Goal: Use online tool/utility: Utilize a website feature to perform a specific function

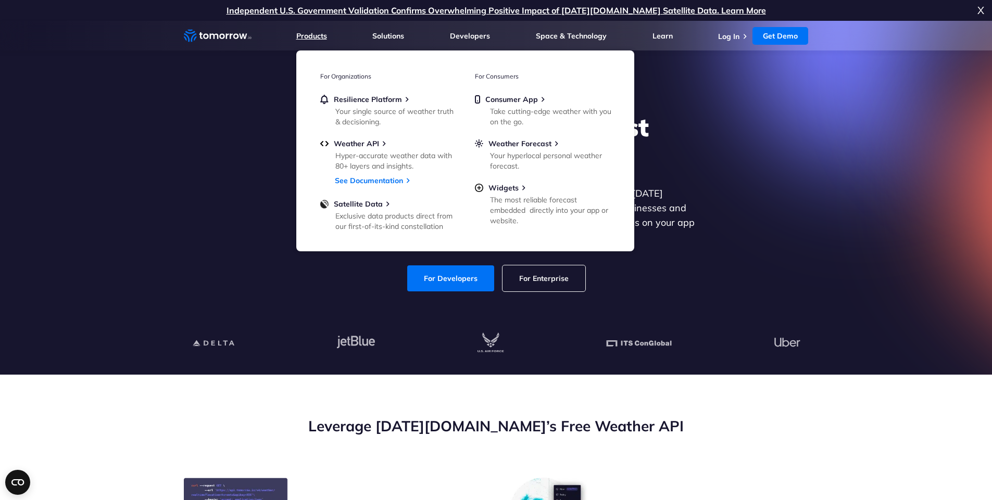
click at [320, 37] on link "Products" at bounding box center [311, 35] width 31 height 9
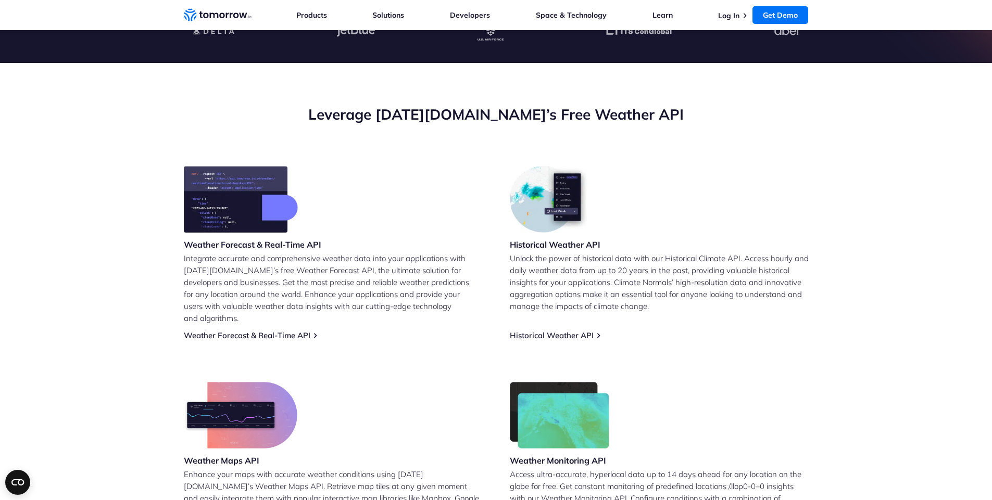
scroll to position [375, 0]
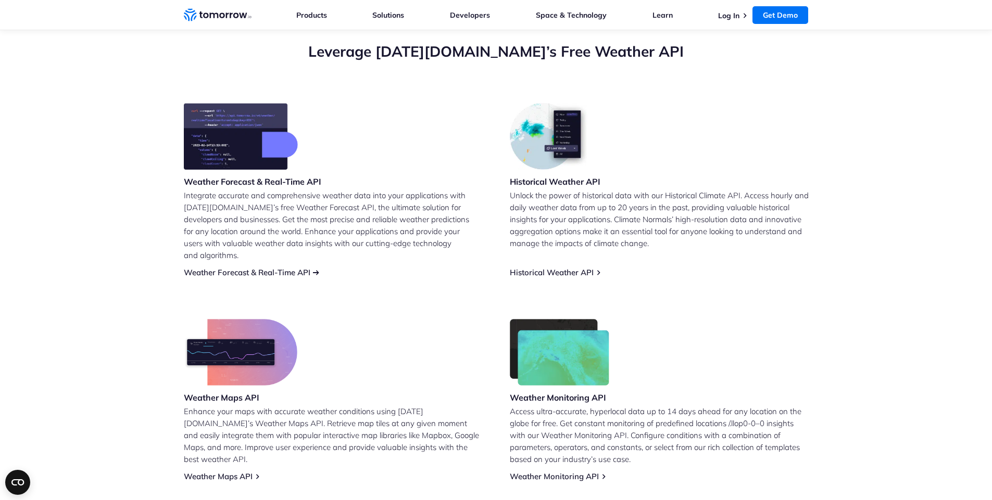
click at [292, 268] on link "Weather Forecast & Real-Time API" at bounding box center [247, 273] width 127 height 10
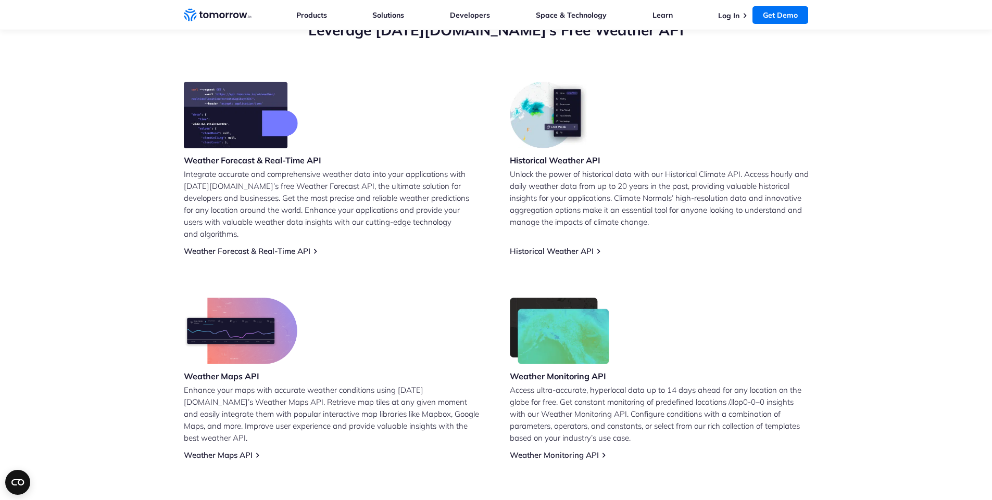
scroll to position [375, 0]
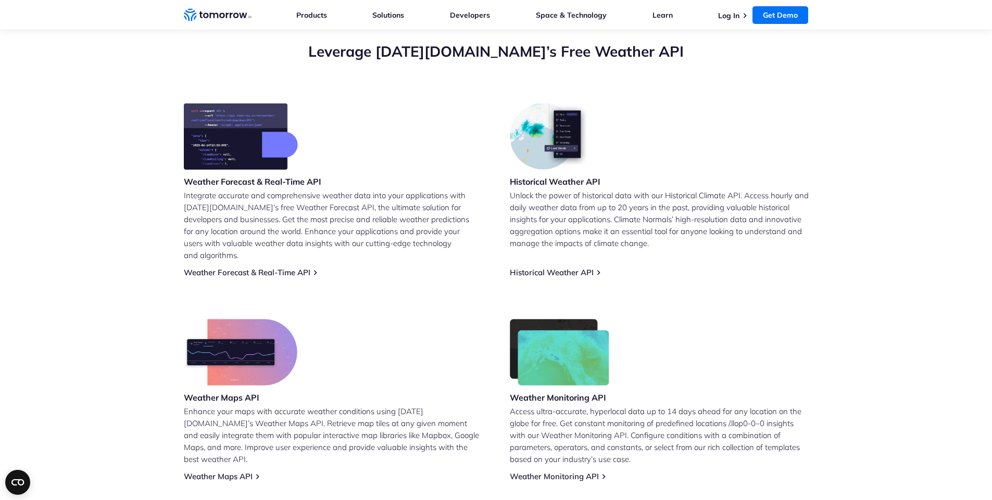
click at [258, 161] on img at bounding box center [241, 136] width 114 height 67
click at [270, 160] on img at bounding box center [241, 136] width 114 height 67
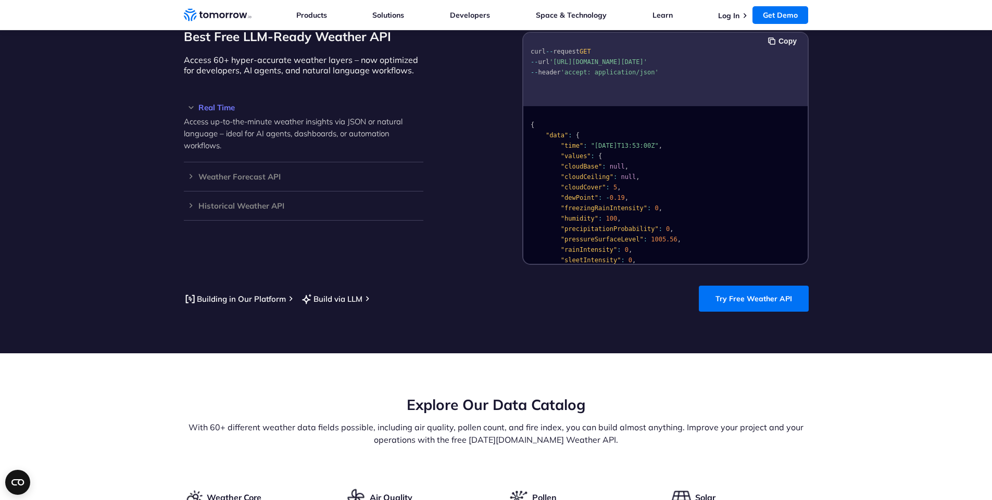
scroll to position [875, 0]
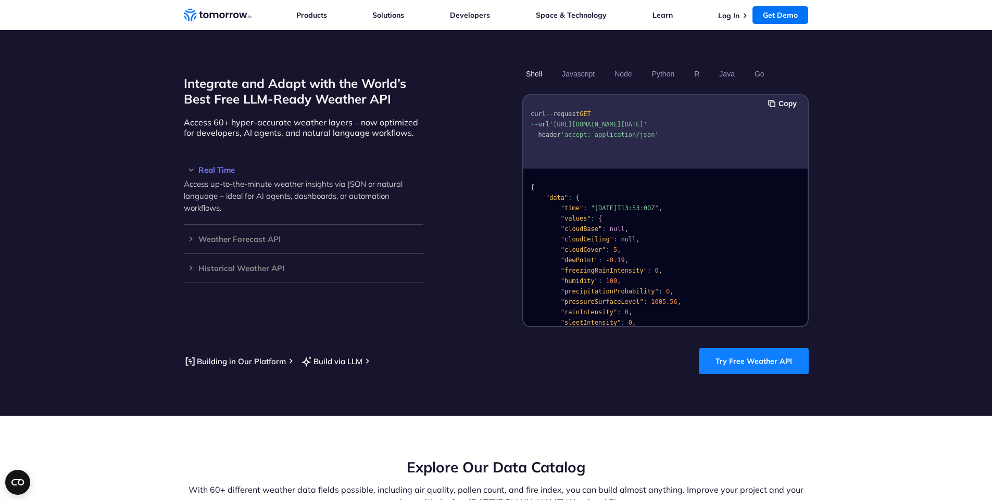
click at [740, 351] on link "Try Free Weather API" at bounding box center [754, 361] width 110 height 26
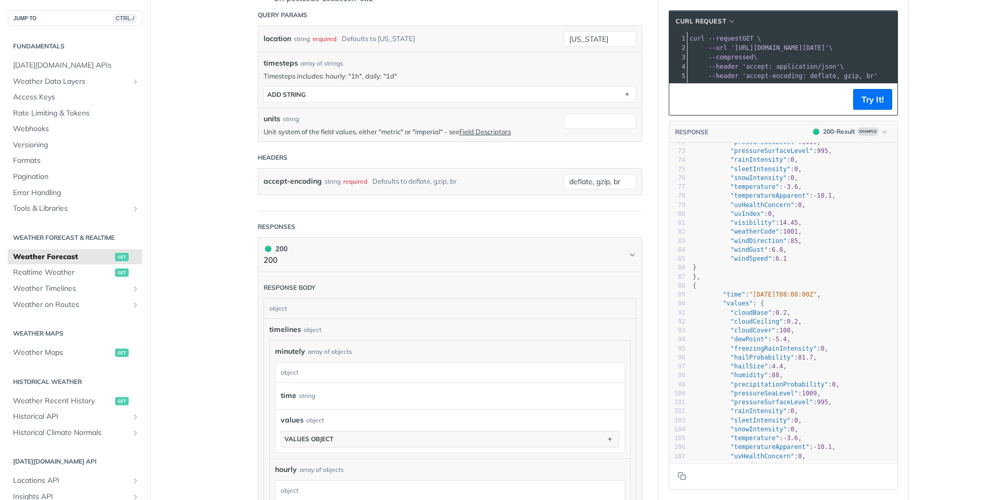
scroll to position [749, 0]
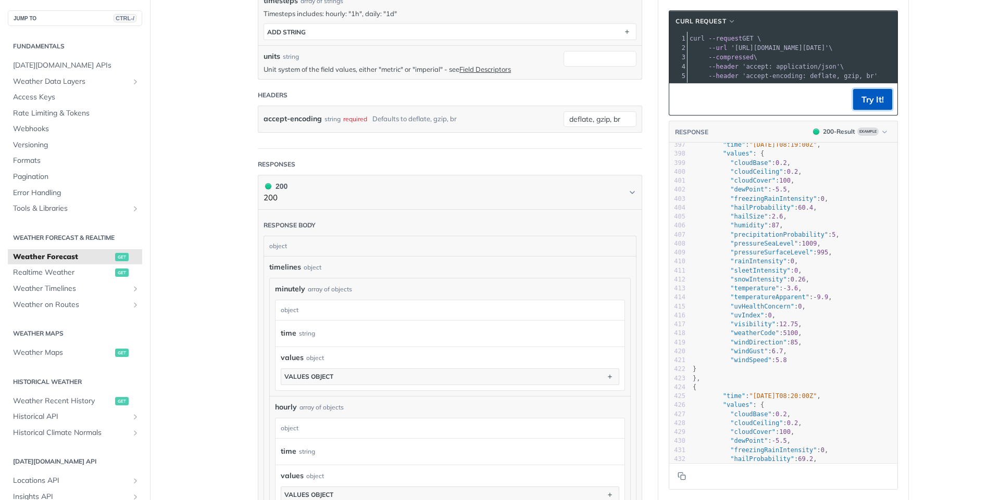
click at [879, 102] on button "Try It!" at bounding box center [872, 99] width 39 height 21
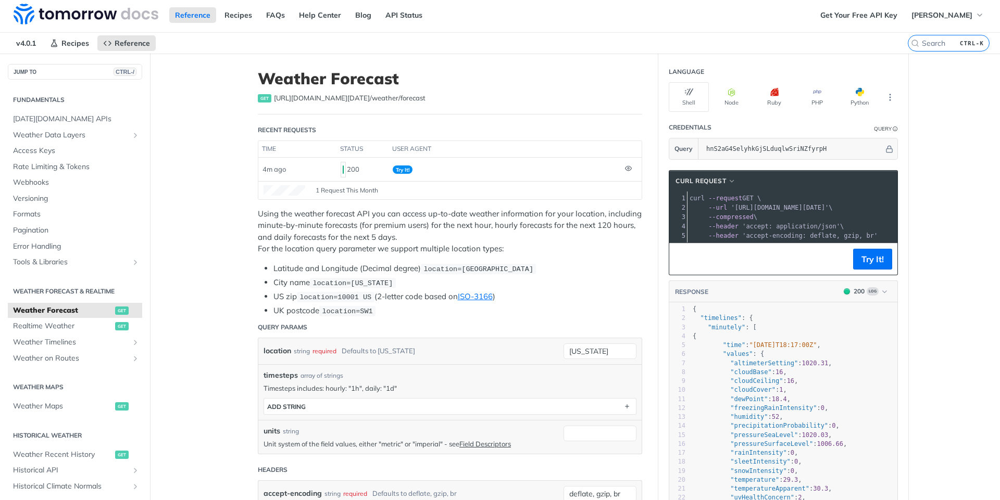
scroll to position [0, 0]
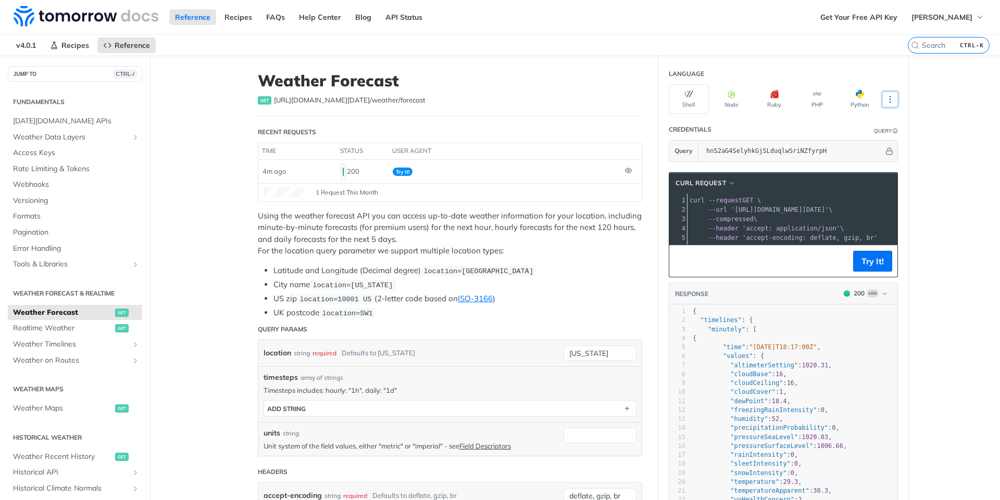
click at [885, 100] on icon "More ellipsis" at bounding box center [889, 99] width 9 height 9
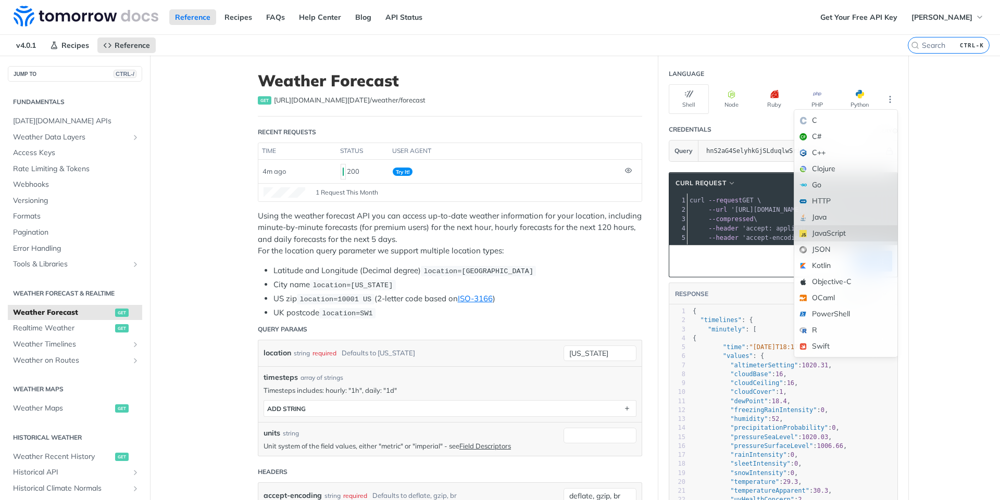
click at [844, 235] on div "JavaScript" at bounding box center [845, 233] width 103 height 16
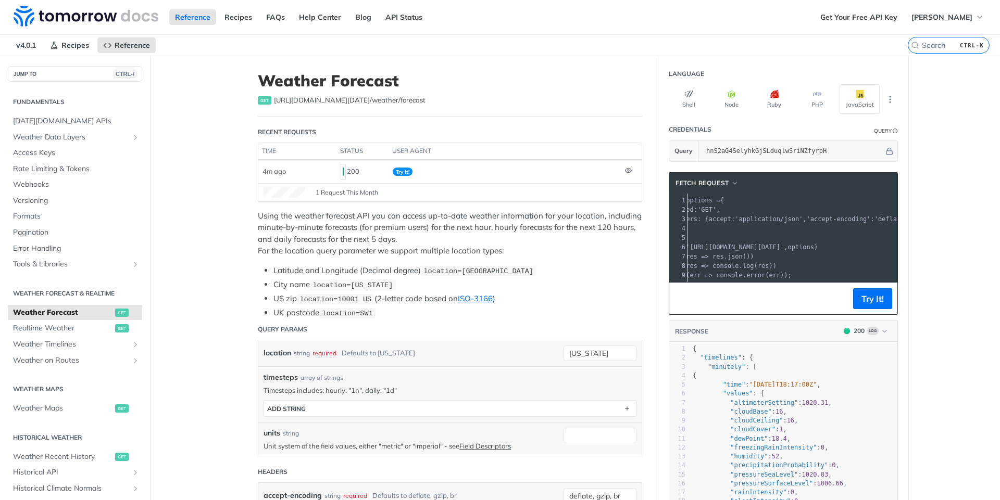
scroll to position [0, 35]
drag, startPoint x: 710, startPoint y: 249, endPoint x: 889, endPoint y: 245, distance: 179.2
click at [719, 245] on span "'[URL][DOMAIN_NAME][DATE]'" at bounding box center [670, 247] width 98 height 7
drag, startPoint x: 852, startPoint y: 246, endPoint x: 712, endPoint y: 246, distance: 140.1
click at [712, 246] on span "'[URL][DOMAIN_NAME][DATE]'" at bounding box center [761, 247] width 98 height 7
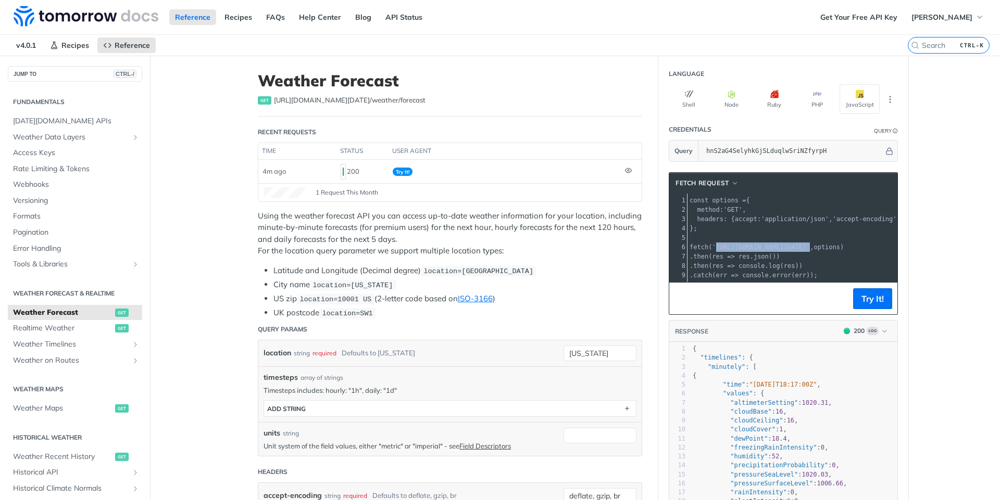
copy span "[URL][DOMAIN_NAME][DATE]'"
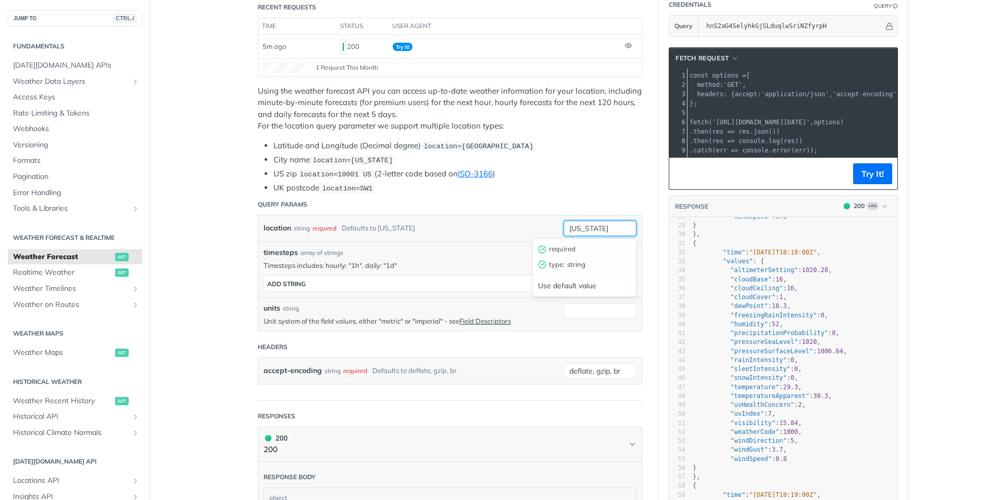
click at [600, 229] on input "[US_STATE]" at bounding box center [599, 229] width 73 height 16
type input "n"
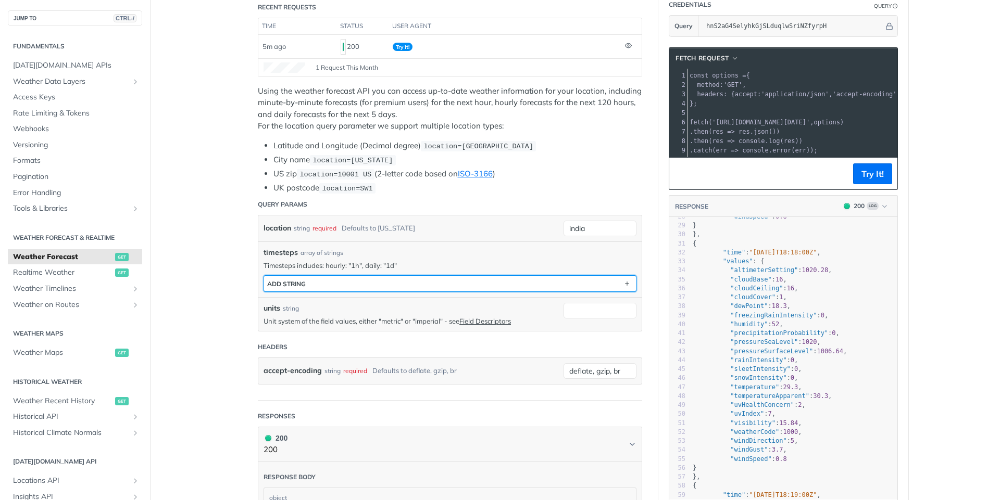
click at [390, 280] on button "ADD string" at bounding box center [450, 284] width 372 height 16
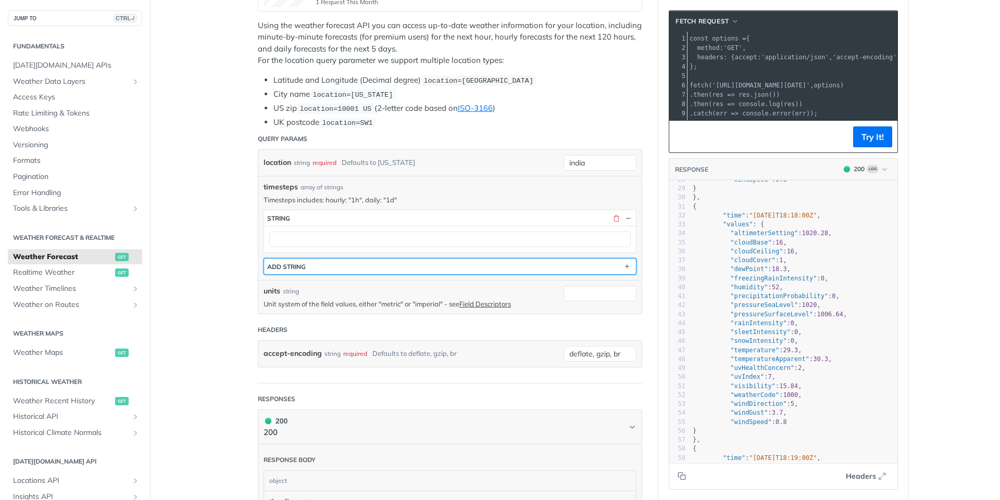
scroll to position [187, 0]
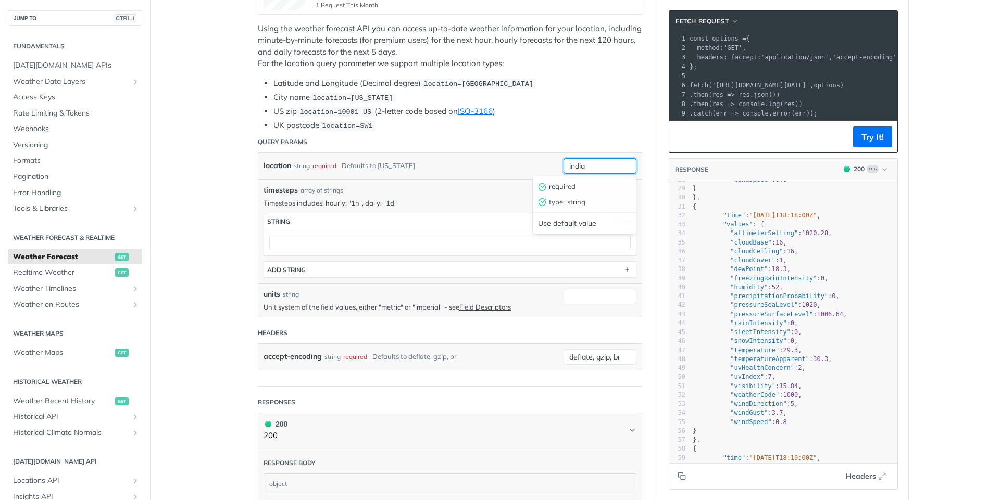
click at [599, 171] on input "india" at bounding box center [599, 166] width 73 height 16
type input "i"
click at [612, 220] on button "button" at bounding box center [615, 221] width 9 height 9
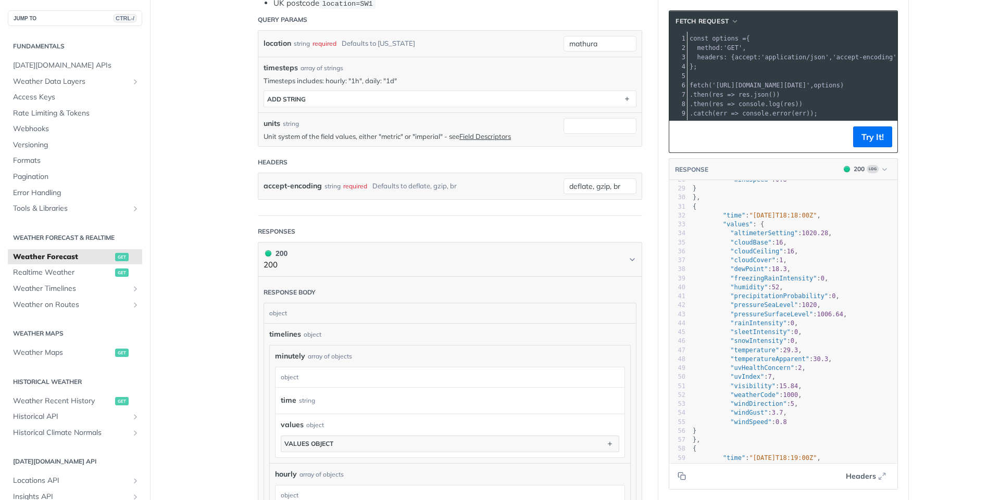
scroll to position [312, 0]
click at [867, 142] on button "Try It!" at bounding box center [872, 137] width 39 height 21
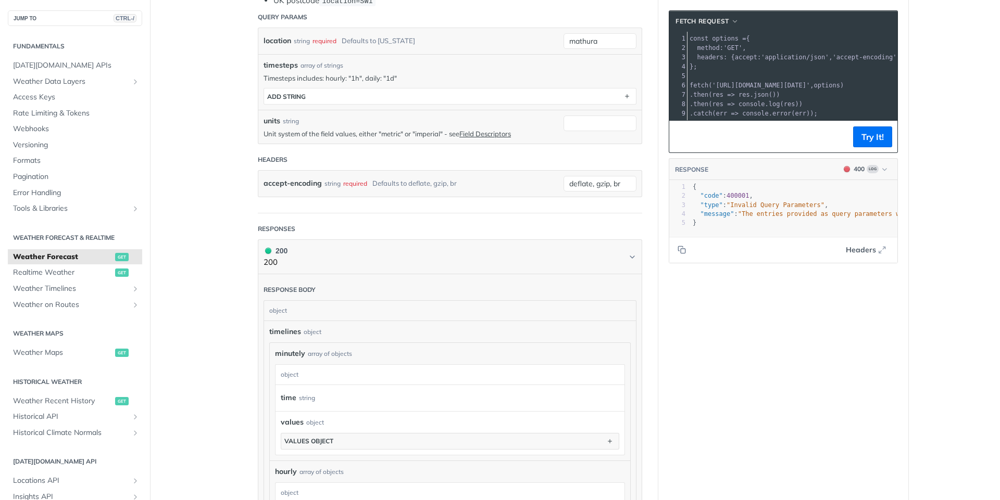
scroll to position [250, 0]
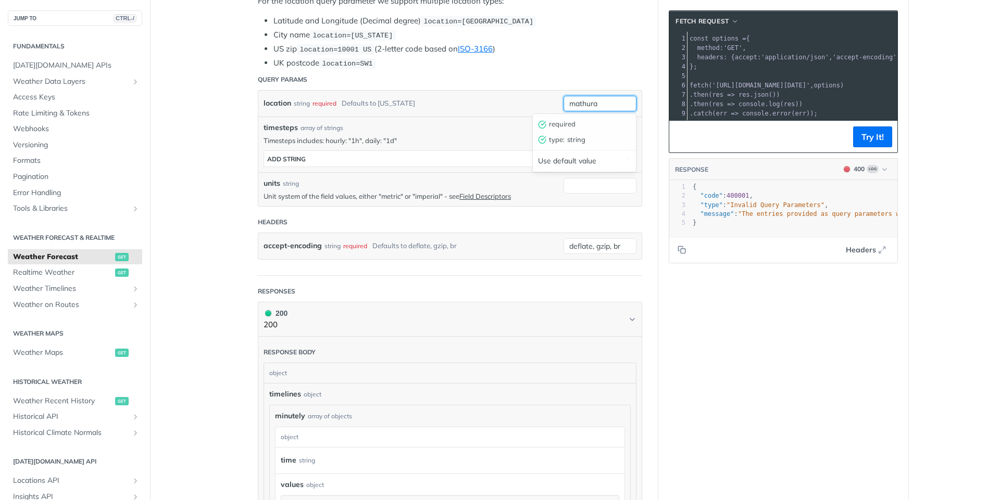
click at [599, 104] on input "mathura" at bounding box center [599, 104] width 73 height 16
type input "m"
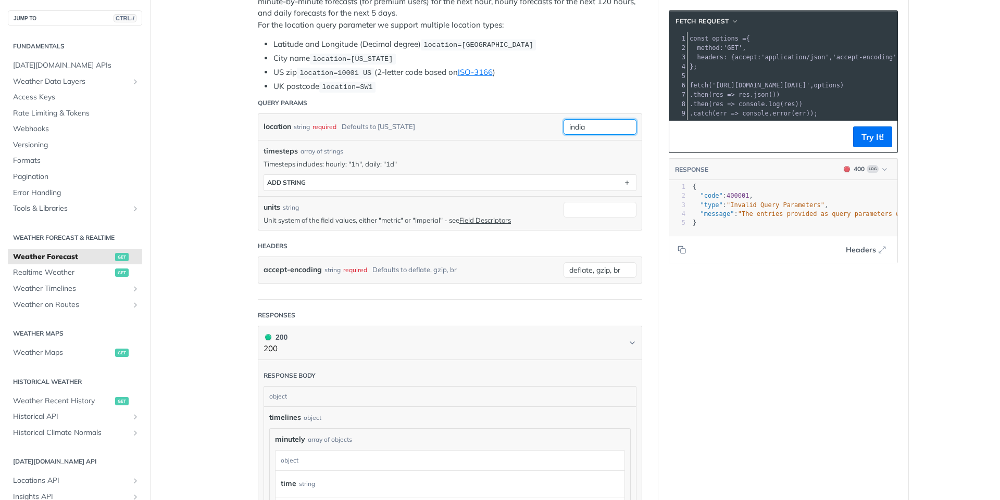
scroll to position [274, 0]
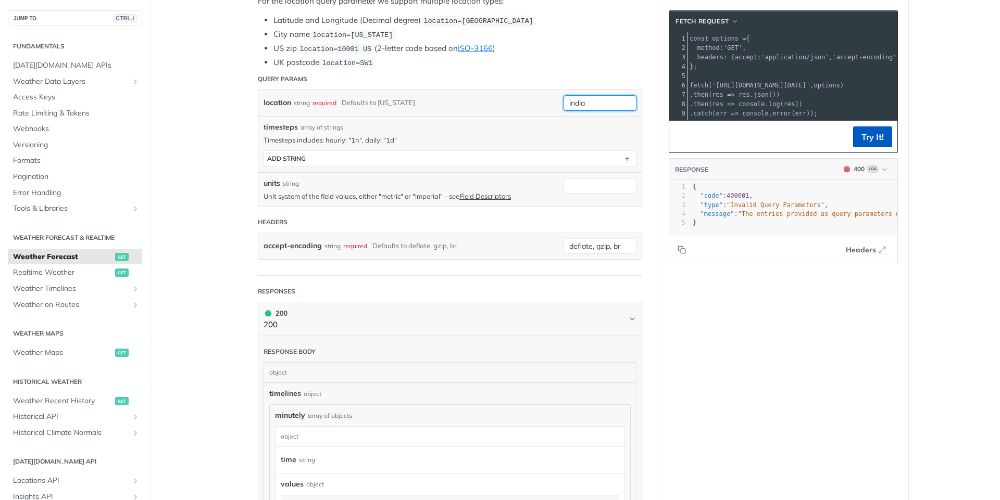
type input "india"
click at [862, 143] on button "Try It!" at bounding box center [872, 137] width 39 height 21
click at [875, 147] on button "Try It!" at bounding box center [872, 137] width 39 height 21
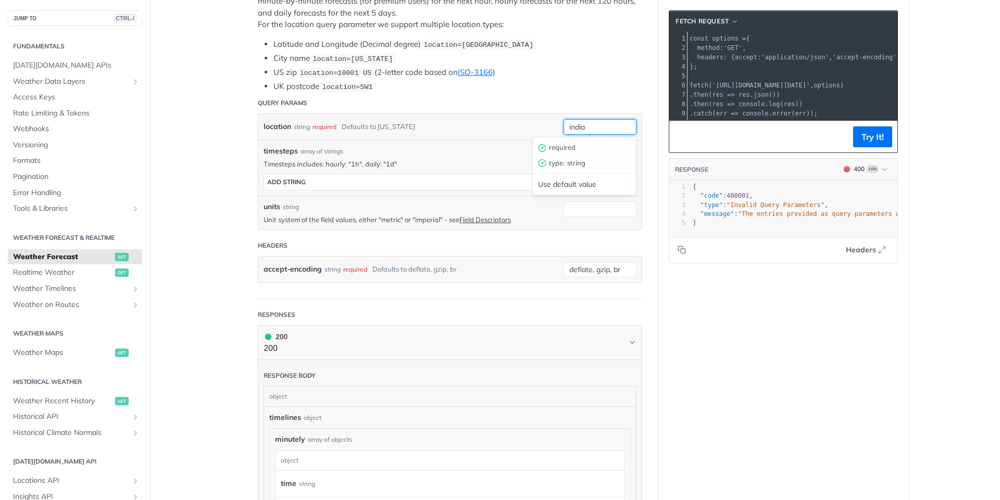
click at [601, 119] on input "india" at bounding box center [599, 127] width 73 height 16
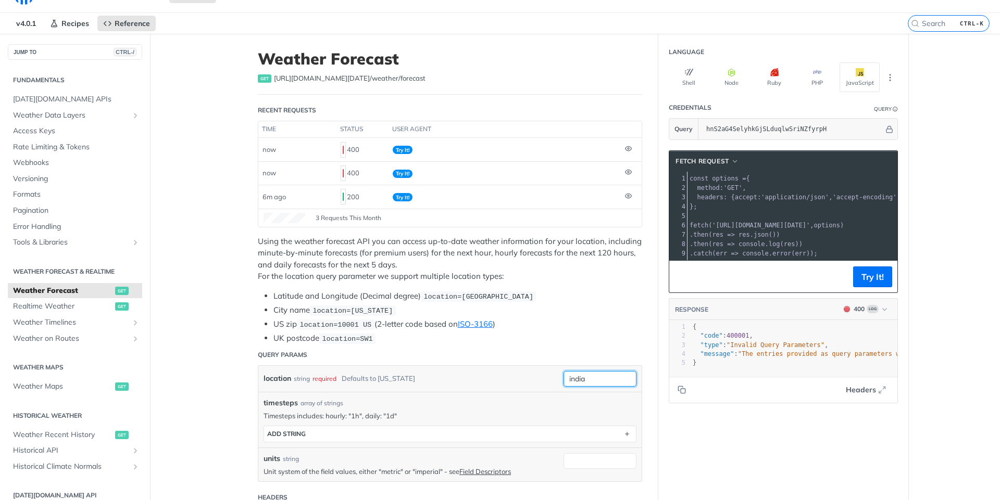
scroll to position [0, 0]
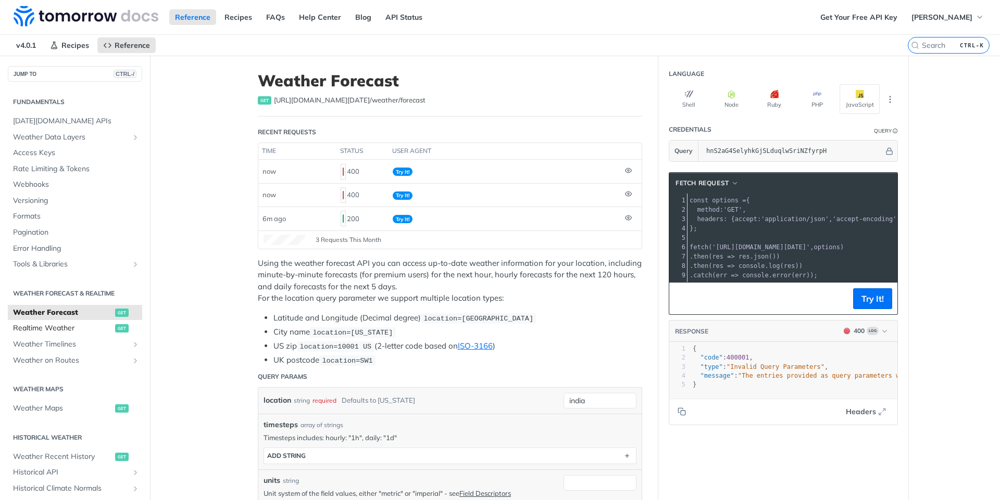
click at [60, 331] on span "Realtime Weather" at bounding box center [62, 328] width 99 height 10
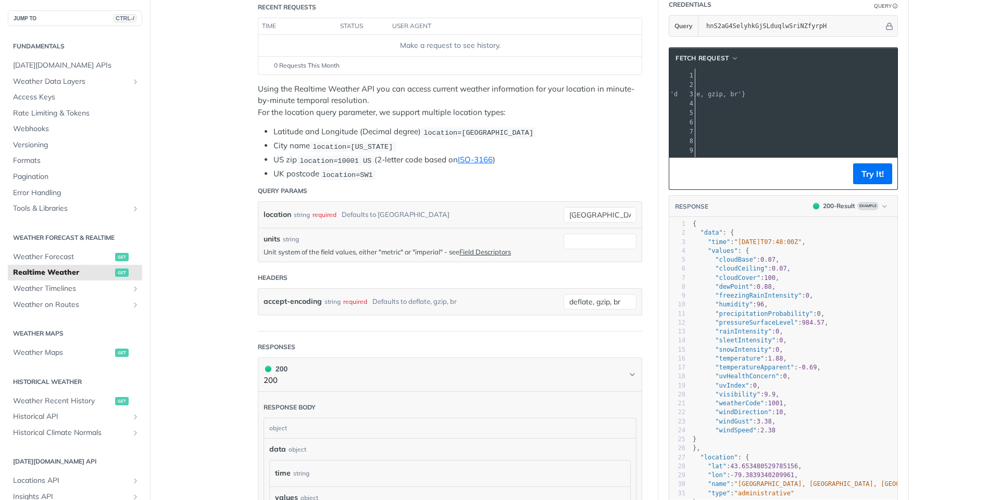
scroll to position [0, 238]
drag, startPoint x: 690, startPoint y: 121, endPoint x: 851, endPoint y: 127, distance: 161.0
click at [851, 127] on pre "fetch ( '[URL][DOMAIN_NAME][DATE]' , options )" at bounding box center [681, 122] width 448 height 9
copy span "[URL][DOMAIN_NAME][DATE]"
click at [588, 215] on input "[GEOGRAPHIC_DATA]" at bounding box center [599, 215] width 73 height 16
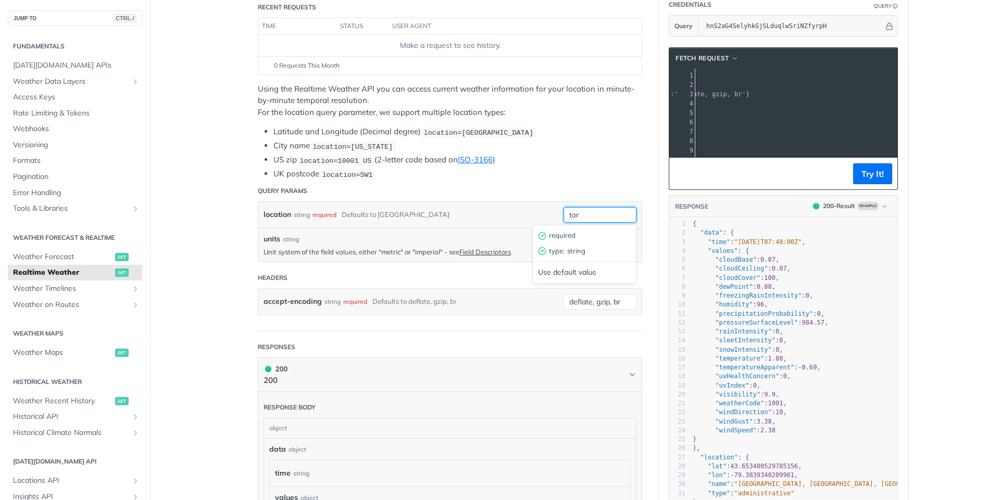
scroll to position [0, 223]
type input "t"
click at [868, 183] on button "Try It!" at bounding box center [872, 174] width 39 height 21
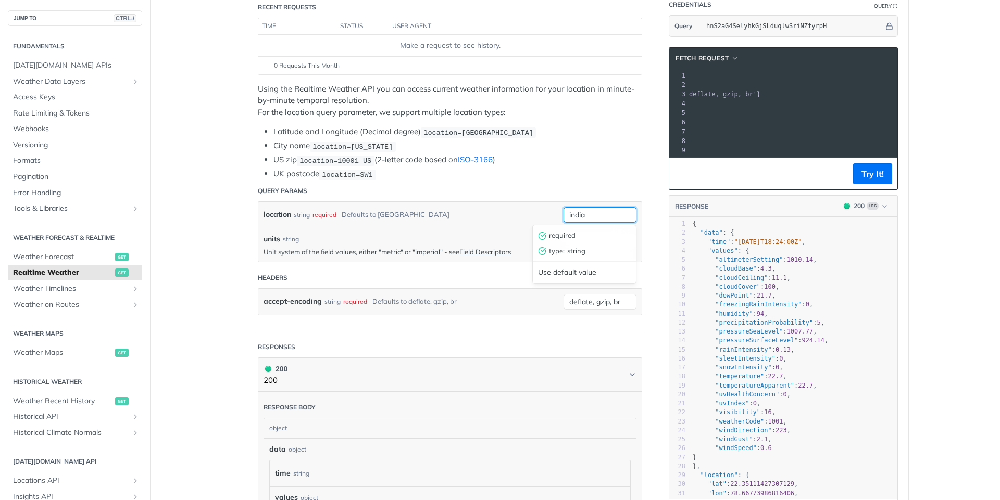
click at [598, 218] on input "india" at bounding box center [599, 215] width 73 height 16
type input "i"
click at [873, 184] on button "Try It!" at bounding box center [872, 174] width 39 height 21
click at [606, 214] on input "mathura" at bounding box center [599, 217] width 73 height 16
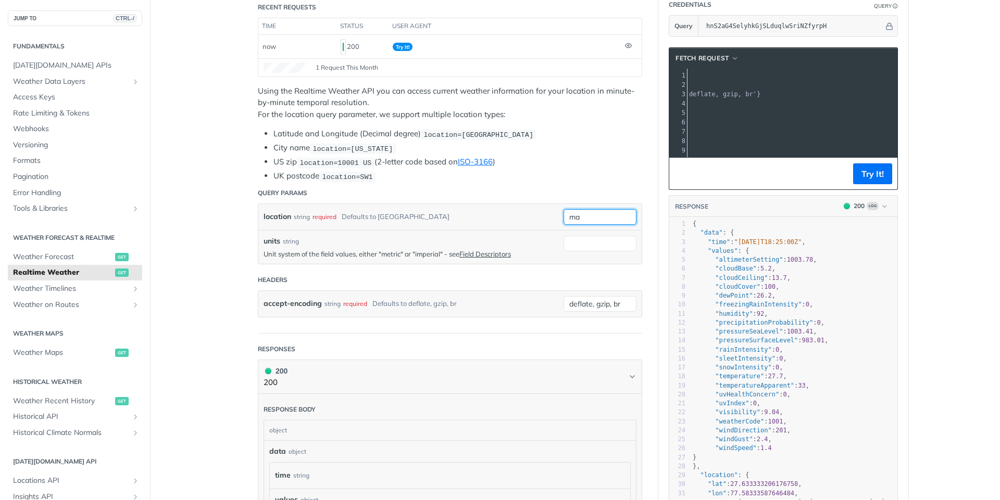
type input "m"
click at [877, 184] on button "Try It!" at bounding box center [872, 174] width 39 height 21
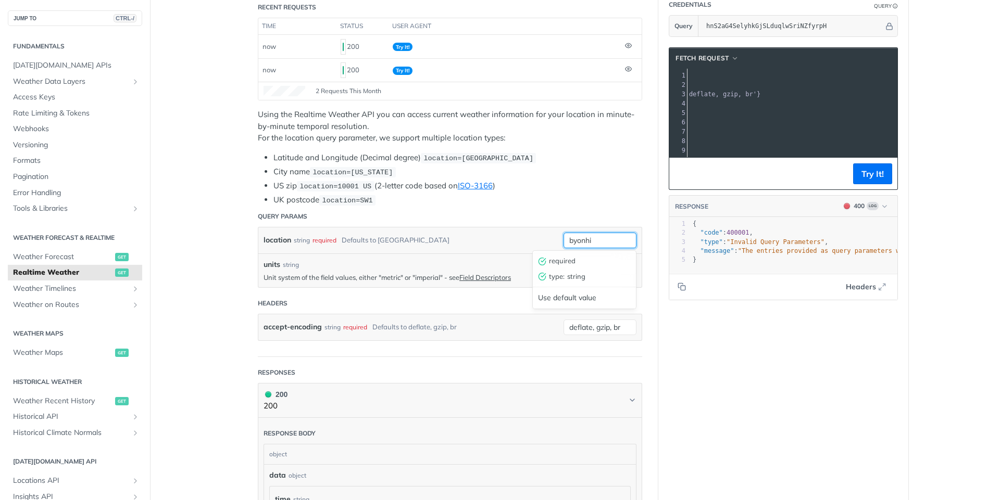
click at [608, 241] on input "byonhi" at bounding box center [599, 241] width 73 height 16
type input "b"
click at [877, 184] on button "Try It!" at bounding box center [872, 174] width 39 height 21
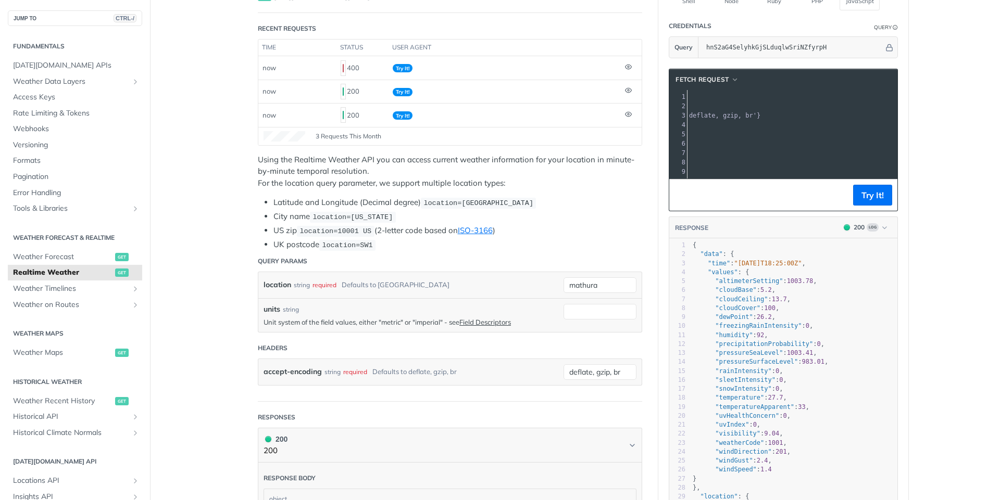
scroll to position [125, 0]
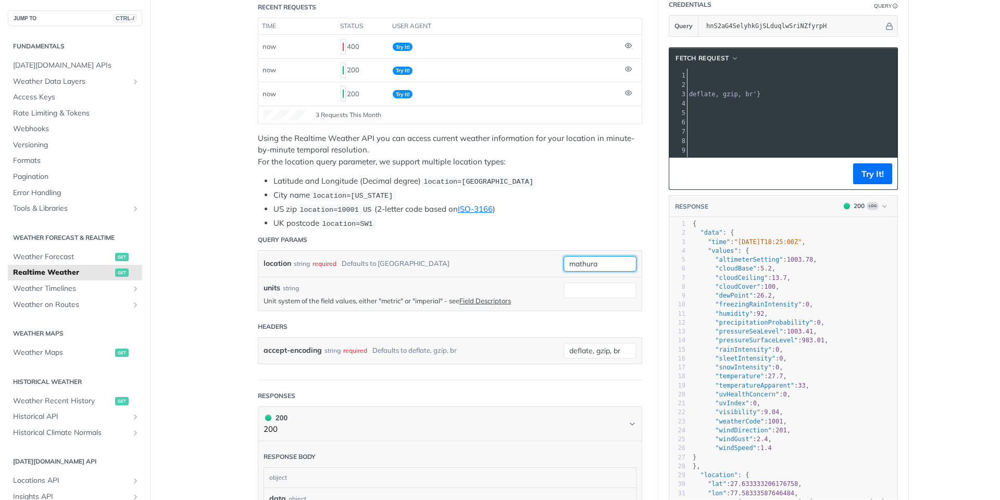
click at [608, 269] on input "mathura" at bounding box center [599, 264] width 73 height 16
type input "m"
type input "chopta"
click at [862, 182] on button "Try It!" at bounding box center [872, 174] width 39 height 21
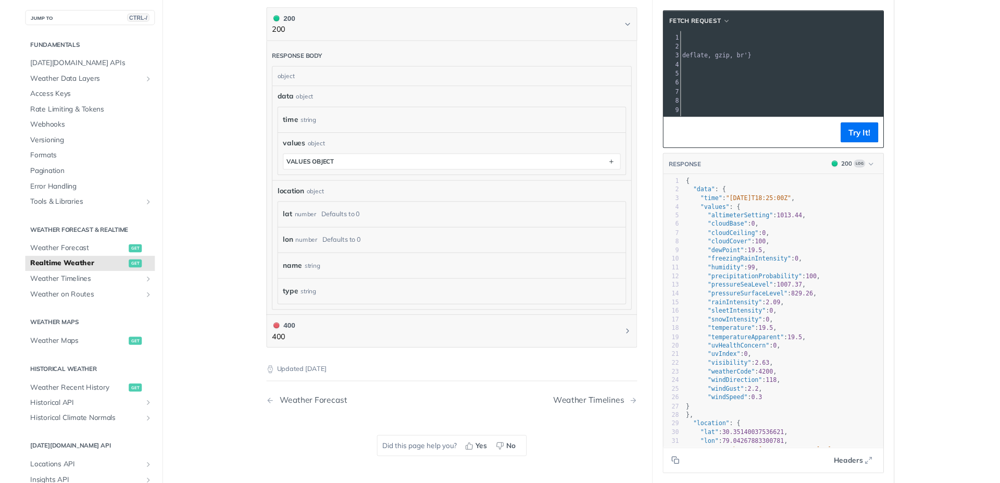
scroll to position [721, 0]
